Goal: Task Accomplishment & Management: Complete application form

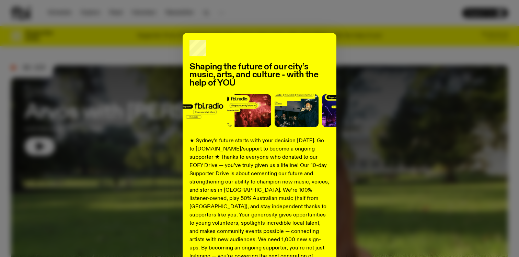
click at [413, 61] on div "Shaping the future of our city’s music, arts, and culture - with the help of YO…" at bounding box center [259, 174] width 497 height 282
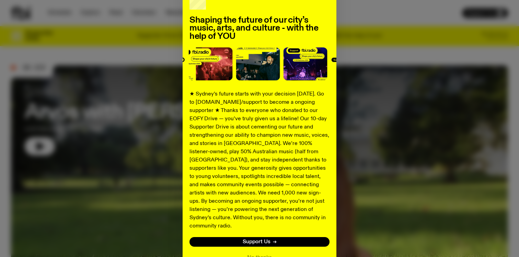
scroll to position [47, 0]
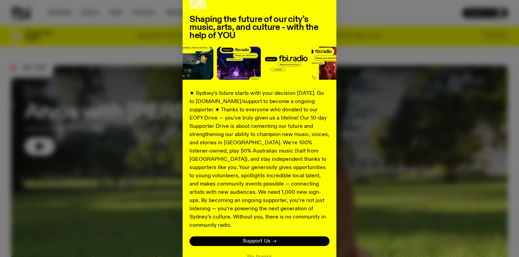
click at [261, 239] on span "Support Us" at bounding box center [257, 241] width 28 height 5
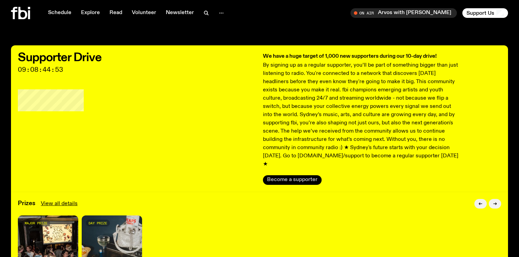
click at [285, 175] on button "Become a supporter" at bounding box center [292, 180] width 59 height 10
click at [144, 13] on link "Volunteer" at bounding box center [144, 13] width 33 height 10
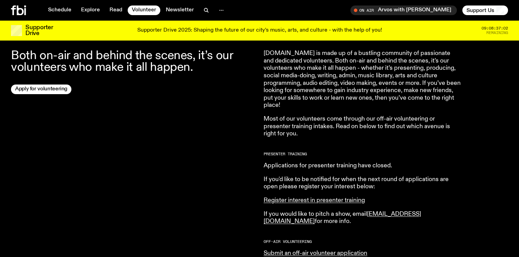
scroll to position [233, 0]
click at [36, 91] on link "Apply for volunteering" at bounding box center [41, 89] width 60 height 10
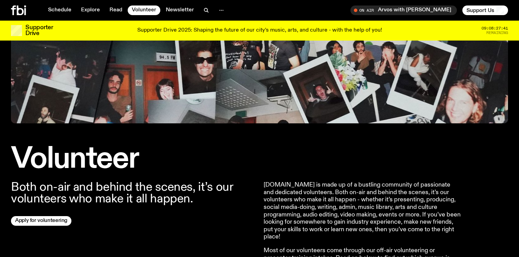
scroll to position [0, 0]
